Goal: Navigation & Orientation: Find specific page/section

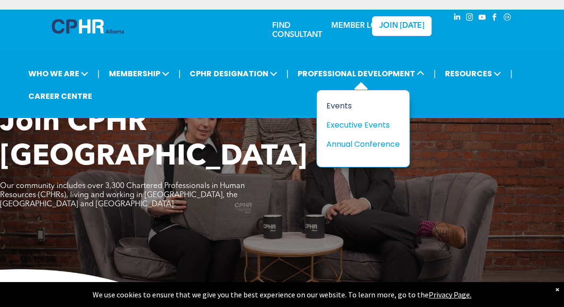
click at [339, 105] on div "Events" at bounding box center [359, 106] width 66 height 12
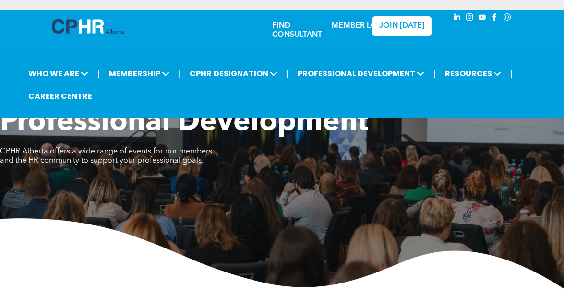
click at [58, 254] on img at bounding box center [282, 253] width 564 height 71
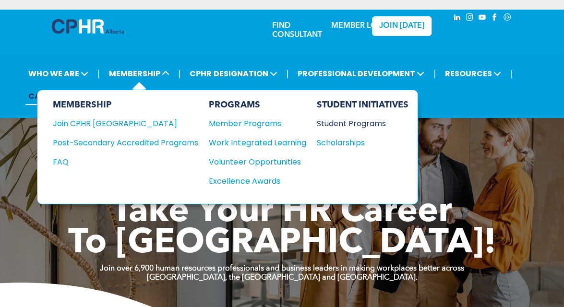
click at [346, 124] on div "Student Programs" at bounding box center [357, 124] width 83 height 12
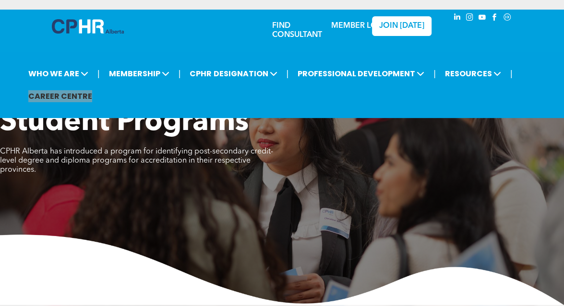
click at [85, 28] on img at bounding box center [88, 26] width 72 height 14
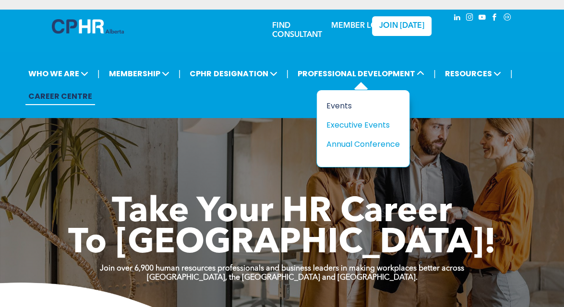
click at [342, 104] on div "Events" at bounding box center [359, 106] width 66 height 12
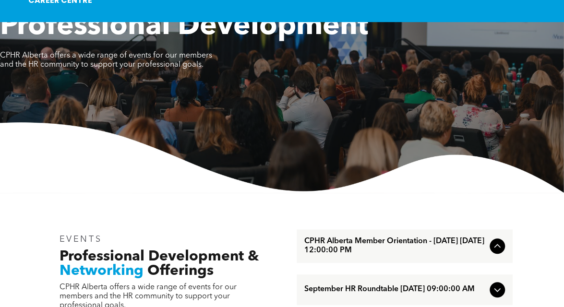
scroll to position [288, 0]
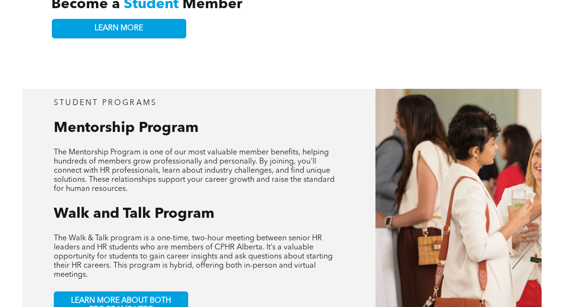
scroll to position [192, 0]
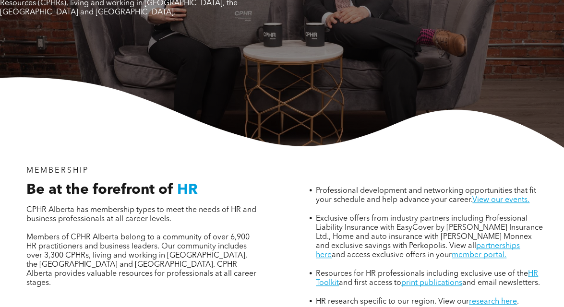
scroll to position [144, 0]
